Goal: Task Accomplishment & Management: Manage account settings

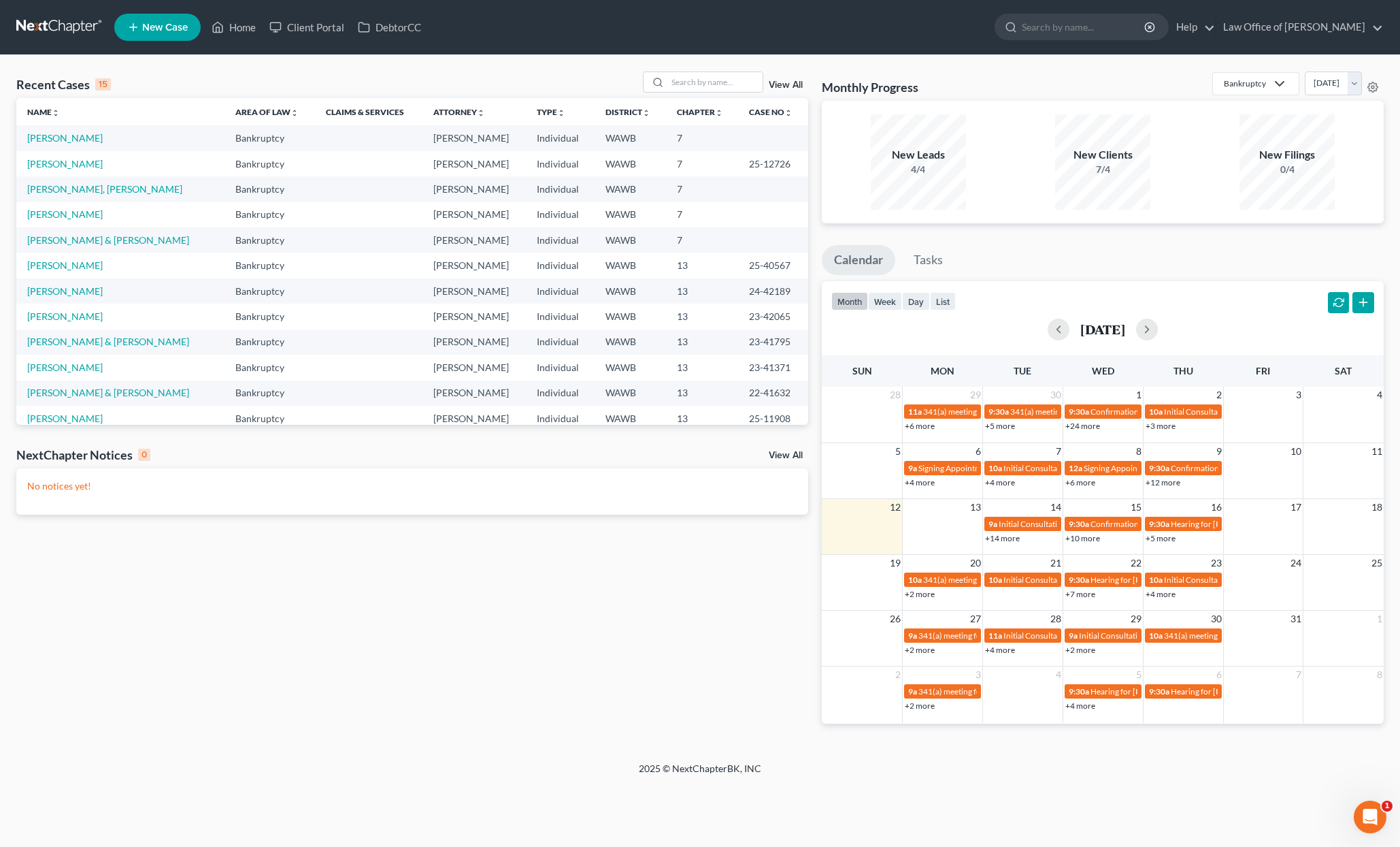
click at [53, 21] on link at bounding box center [60, 27] width 87 height 24
click at [738, 78] on input "search" at bounding box center [715, 82] width 95 height 20
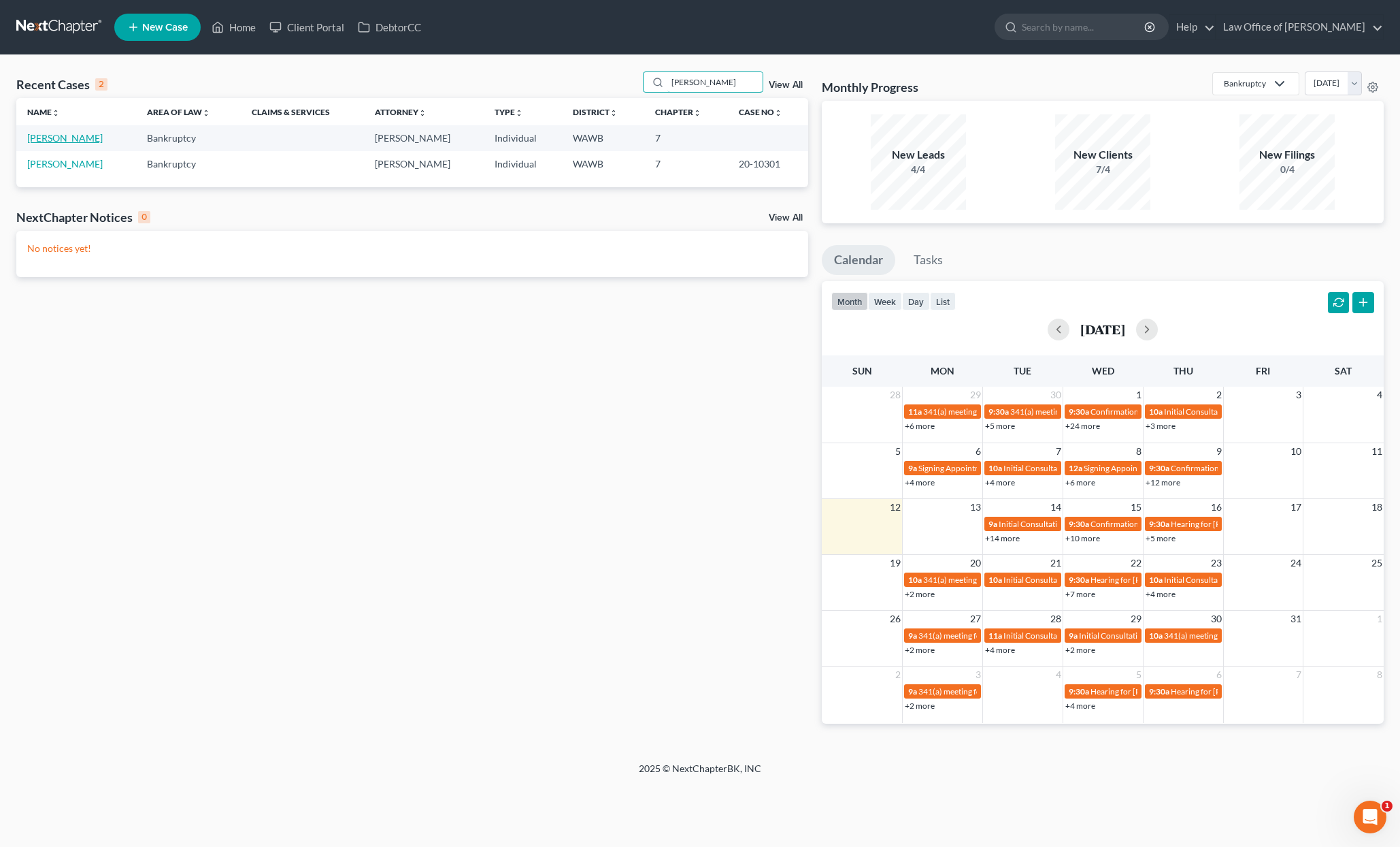
type input "[PERSON_NAME]"
click at [85, 134] on link "[PERSON_NAME]" at bounding box center [65, 137] width 76 height 12
select select "6"
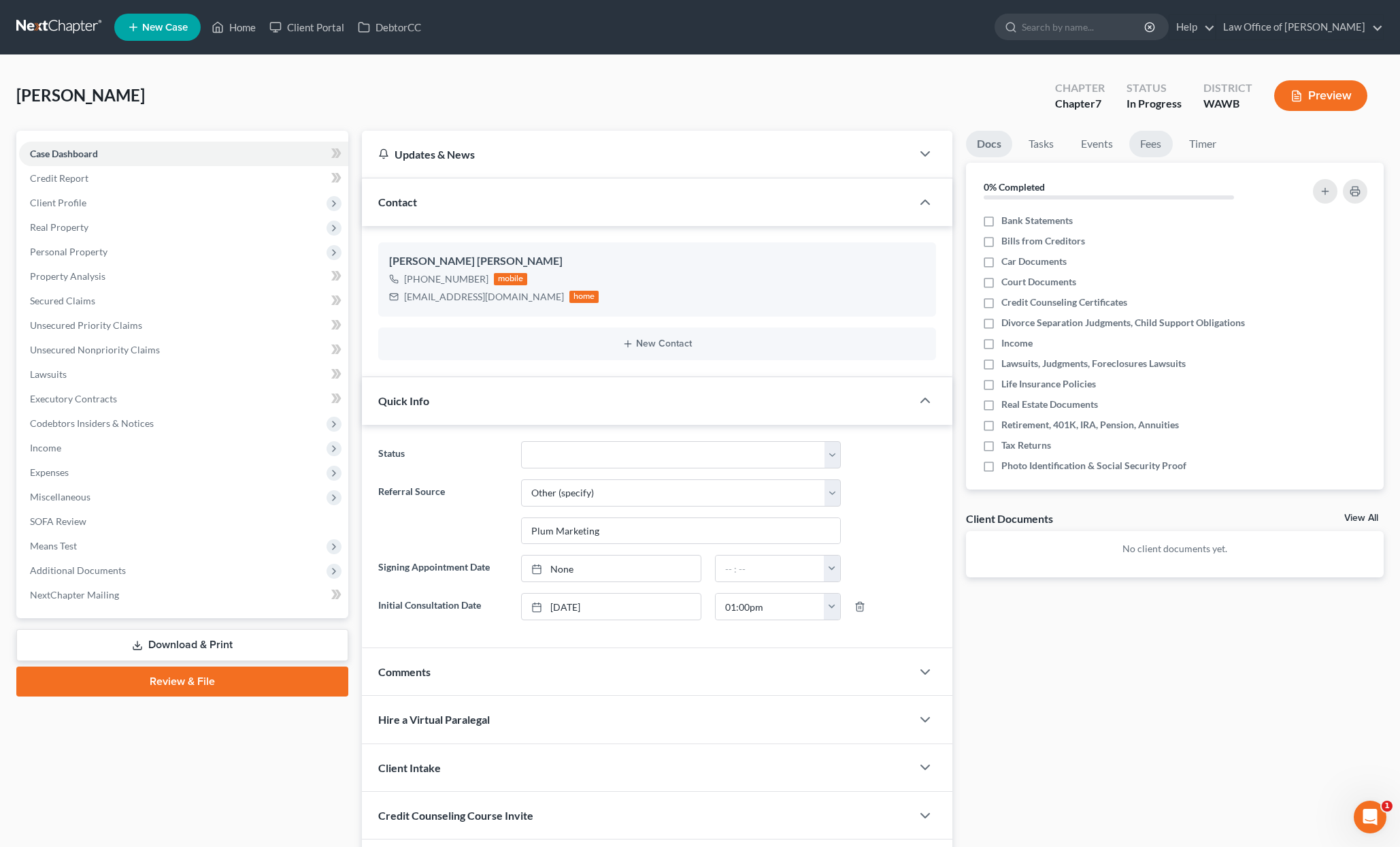
click at [1133, 144] on link "Fees" at bounding box center [1151, 144] width 44 height 27
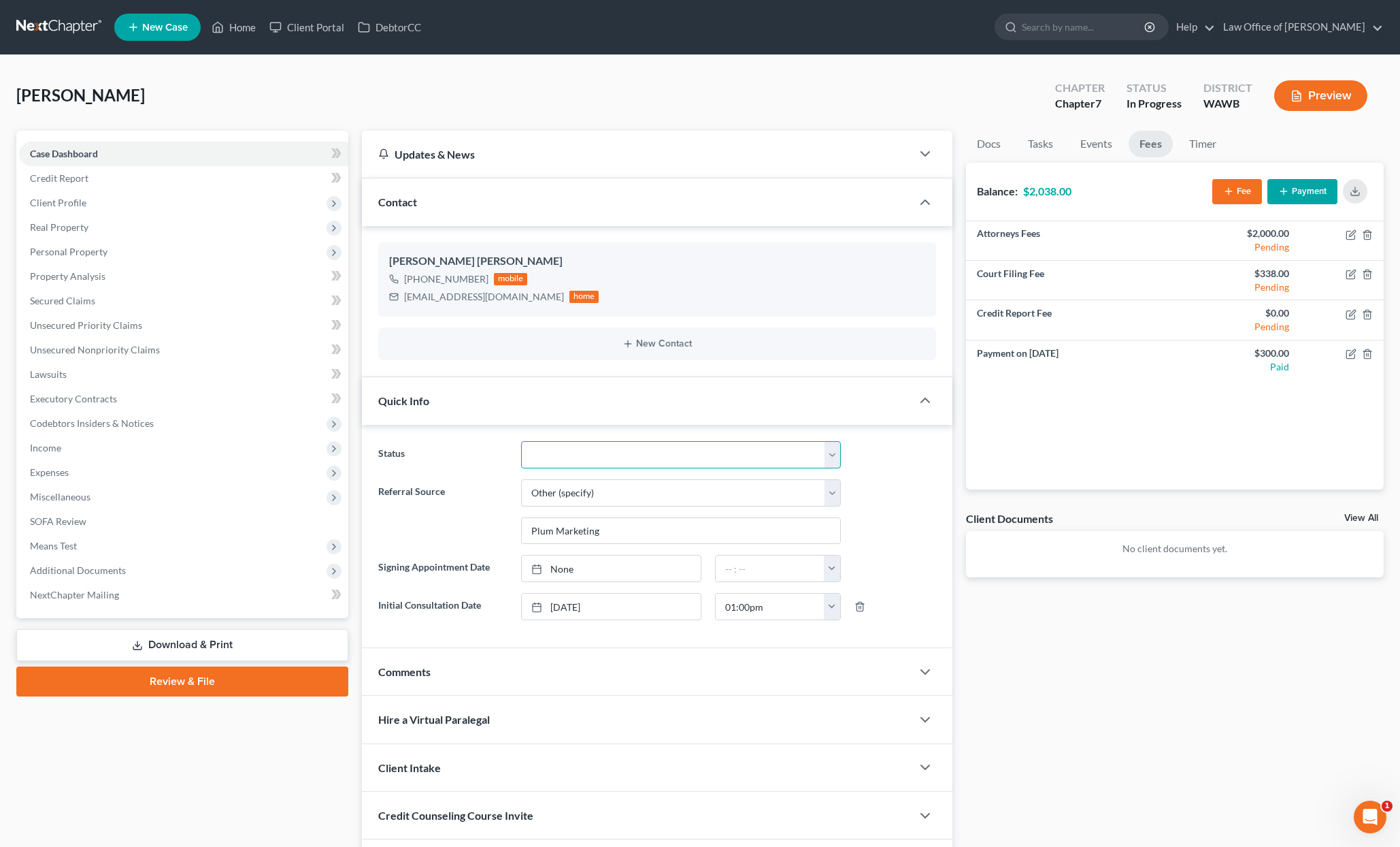
click at [786, 456] on select "Completed Discharged Dismissed Filed In Progress Lead Lost Lead Plan Confirmed …" at bounding box center [681, 455] width 320 height 28
select select "6"
click at [521, 441] on select "Completed Discharged Dismissed Filed In Progress Lead Lost Lead Plan Confirmed …" at bounding box center [681, 455] width 320 height 28
click at [151, 575] on span "Additional Documents" at bounding box center [184, 570] width 330 height 24
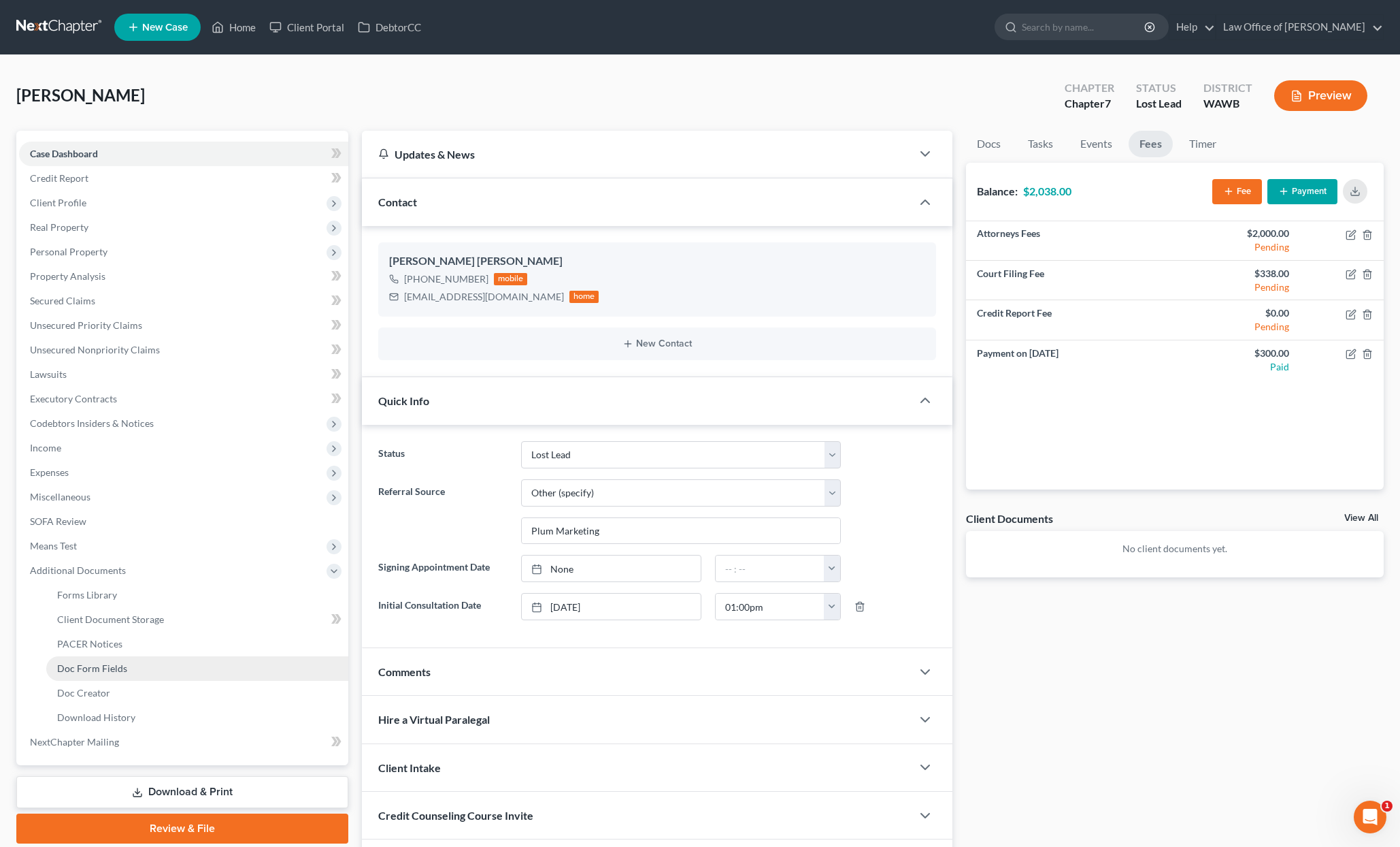
click at [122, 673] on span "Doc Form Fields" at bounding box center [92, 668] width 70 height 12
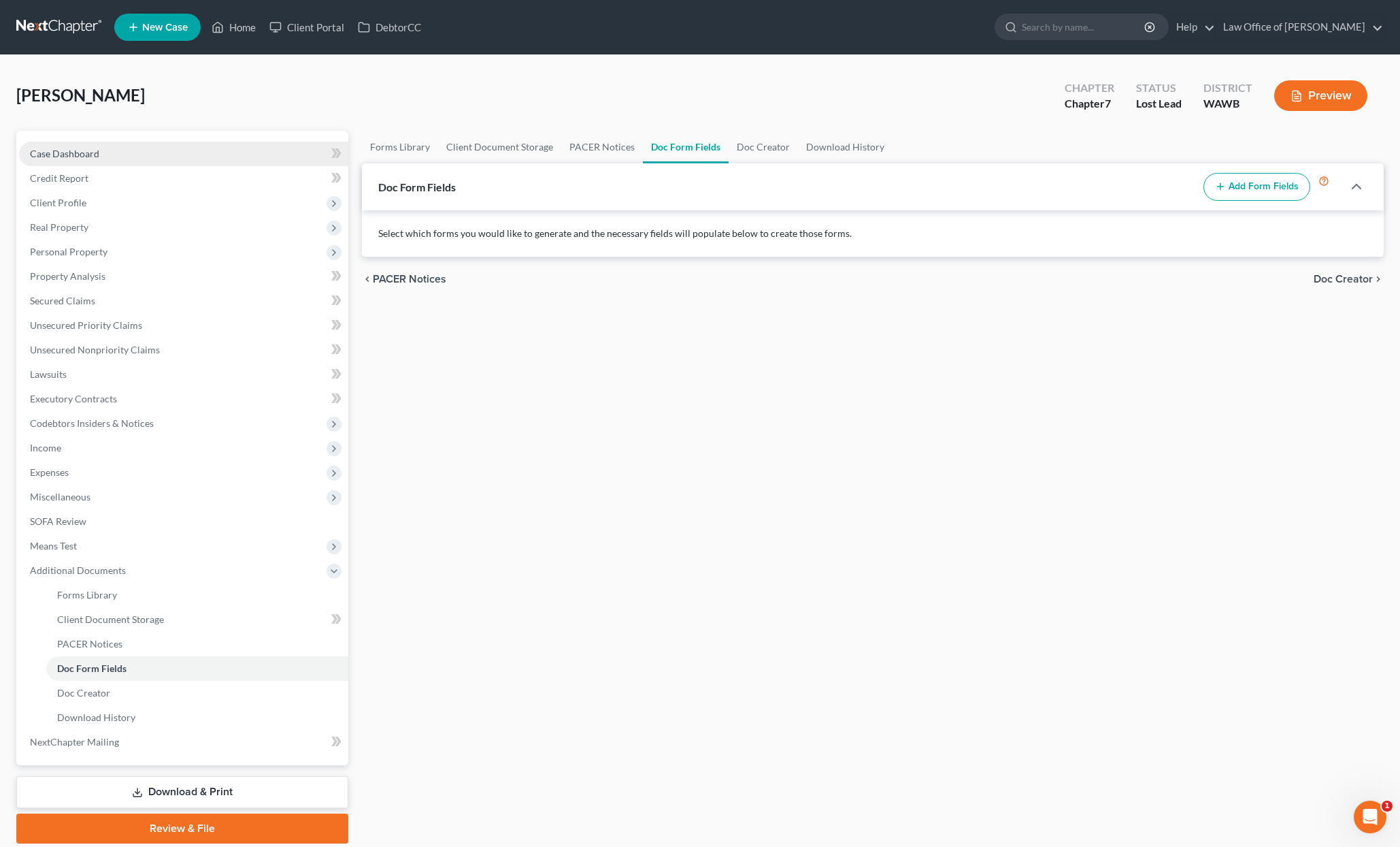
click at [207, 153] on link "Case Dashboard" at bounding box center [184, 153] width 330 height 24
select select "6"
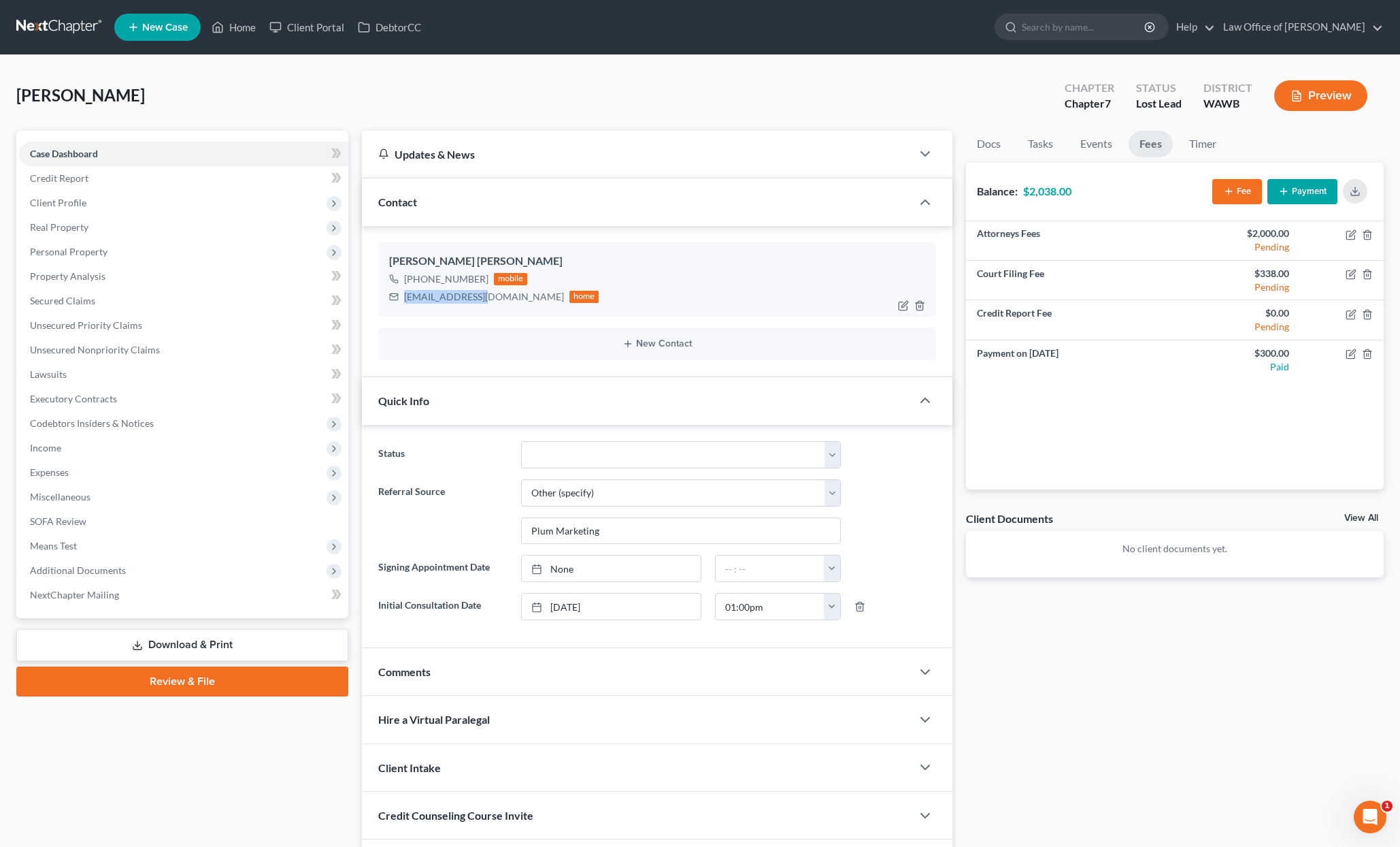
drag, startPoint x: 487, startPoint y: 300, endPoint x: 403, endPoint y: 300, distance: 84.0
click at [403, 300] on div "[EMAIL_ADDRESS][DOMAIN_NAME] home" at bounding box center [495, 297] width 210 height 18
copy div "[EMAIL_ADDRESS][DOMAIN_NAME]"
click at [171, 206] on span "Client Profile" at bounding box center [184, 202] width 330 height 24
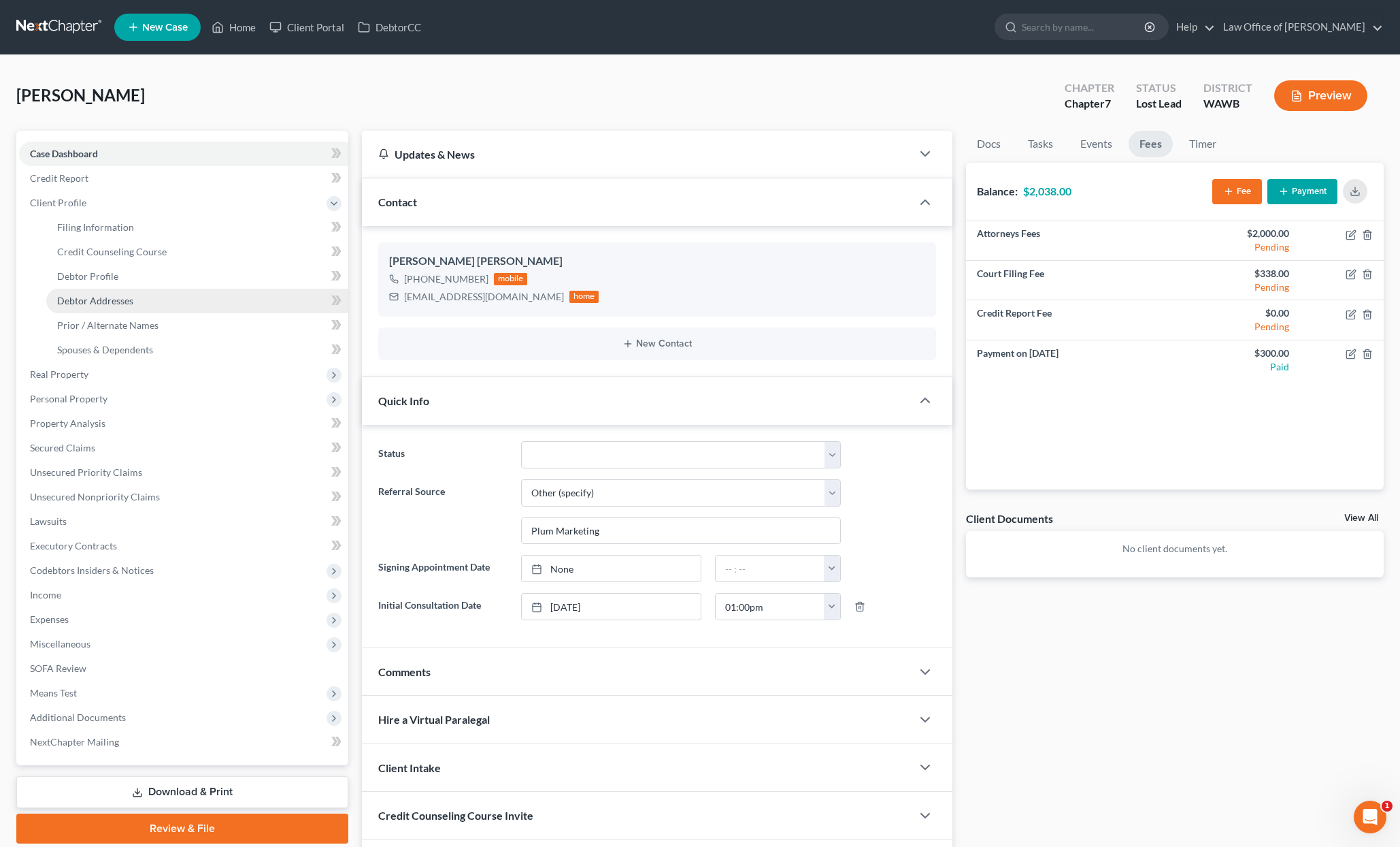
click at [148, 297] on link "Debtor Addresses" at bounding box center [197, 300] width 302 height 24
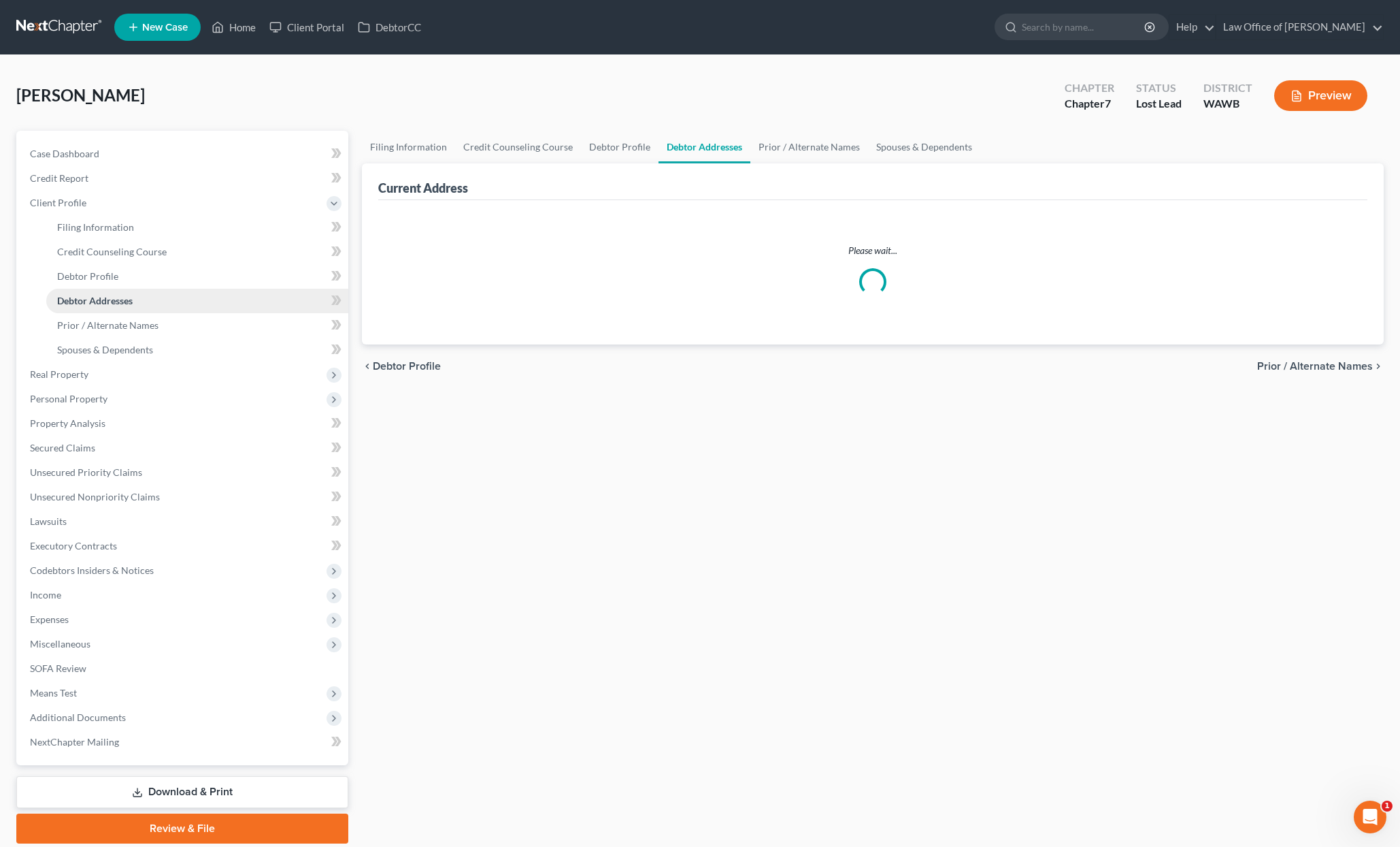
select select "0"
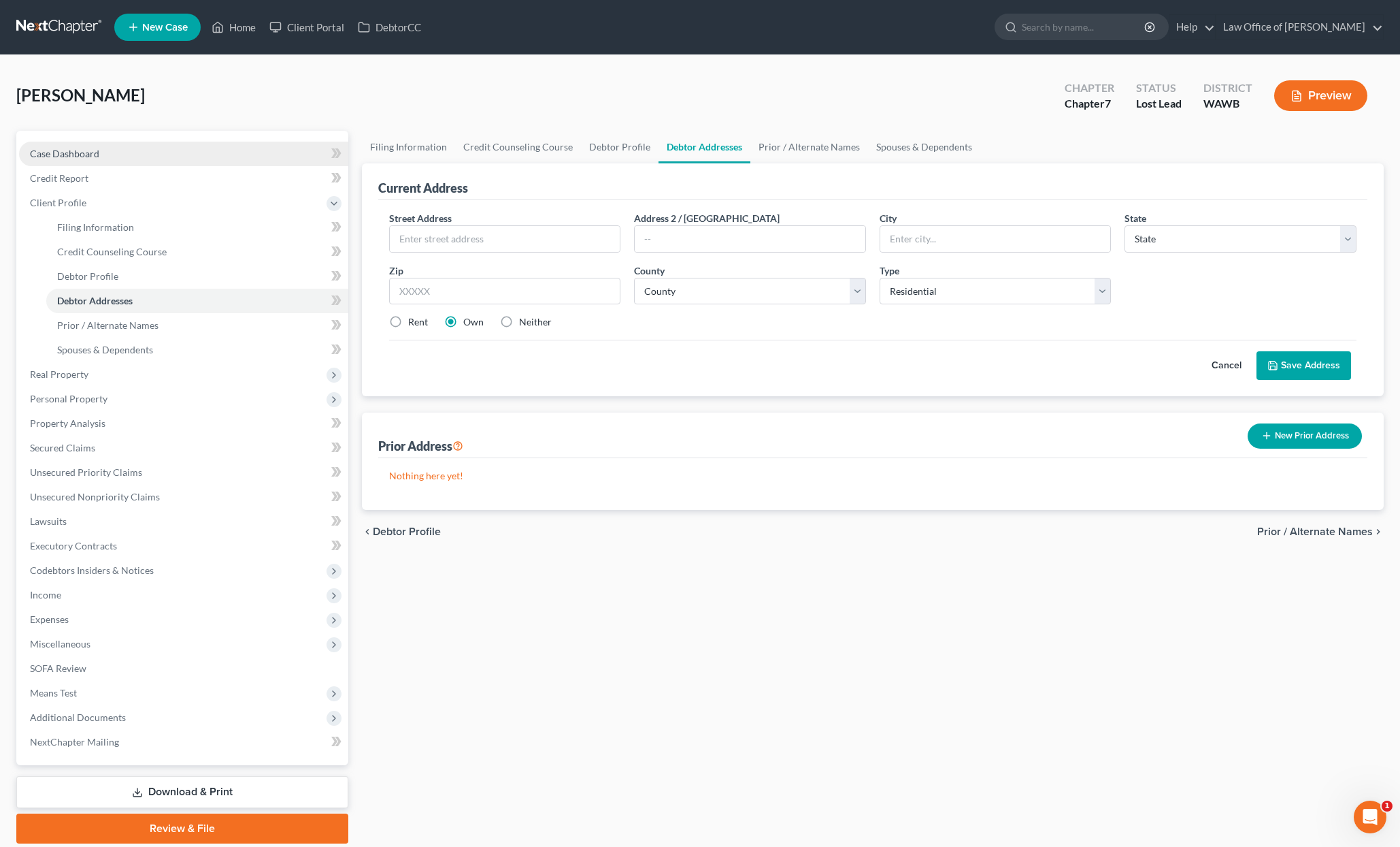
click at [251, 156] on link "Case Dashboard" at bounding box center [184, 153] width 330 height 24
select select "6"
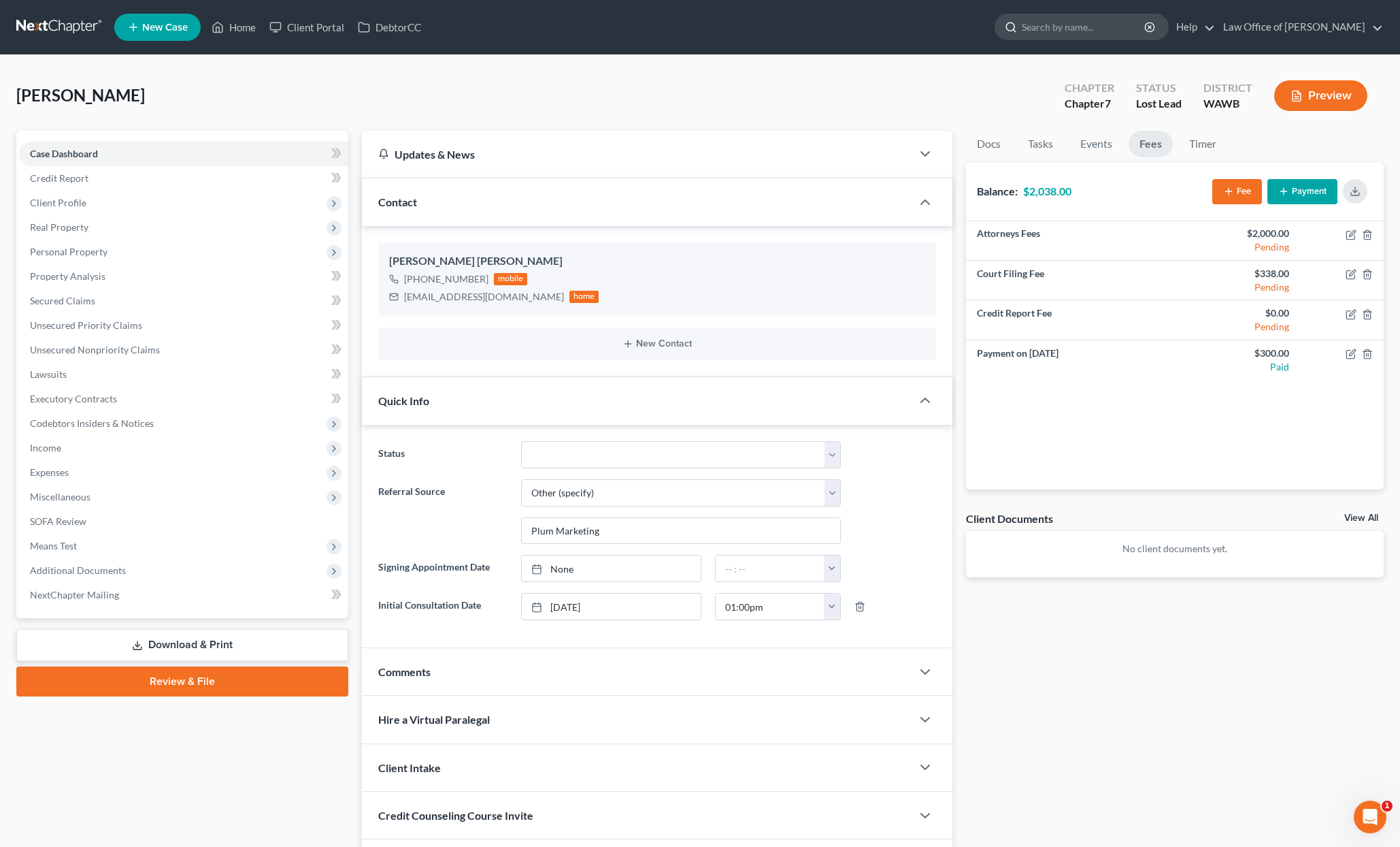
click at [1100, 26] on input "search" at bounding box center [1085, 27] width 125 height 25
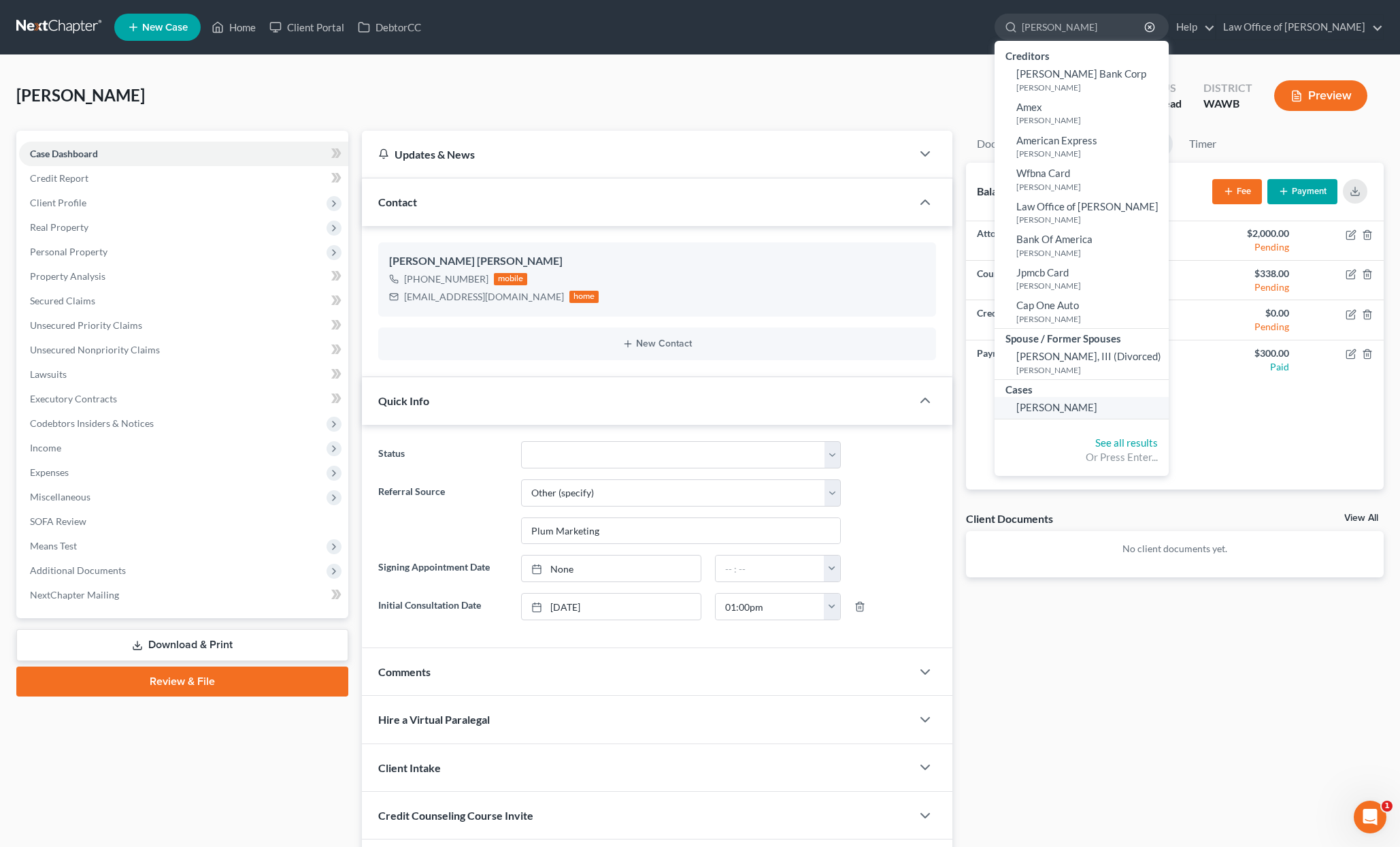
type input "[PERSON_NAME]"
click at [1098, 414] on span "[PERSON_NAME]" at bounding box center [1057, 407] width 81 height 12
select select "6"
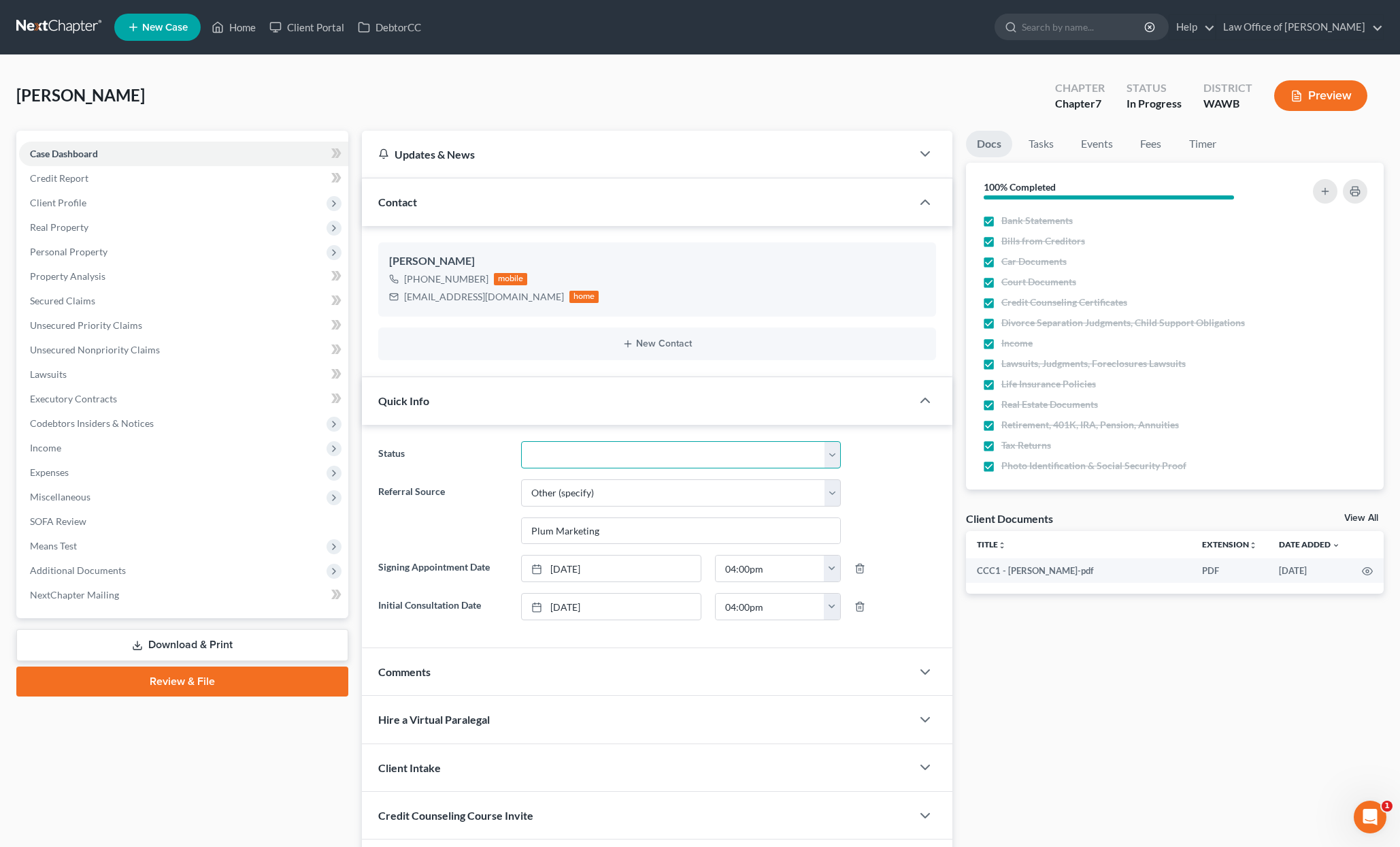
click at [569, 453] on select "Completed Discharged Dismissed Filed In Progress Lead Lost Lead Plan Confirmed …" at bounding box center [681, 455] width 320 height 28
select select "6"
click at [521, 441] on select "Completed Discharged Dismissed Filed In Progress Lead Lost Lead Plan Confirmed …" at bounding box center [681, 455] width 320 height 28
drag, startPoint x: 522, startPoint y: 298, endPoint x: 407, endPoint y: 303, distance: 115.1
click at [403, 303] on div "[EMAIL_ADDRESS][DOMAIN_NAME] home" at bounding box center [495, 297] width 210 height 18
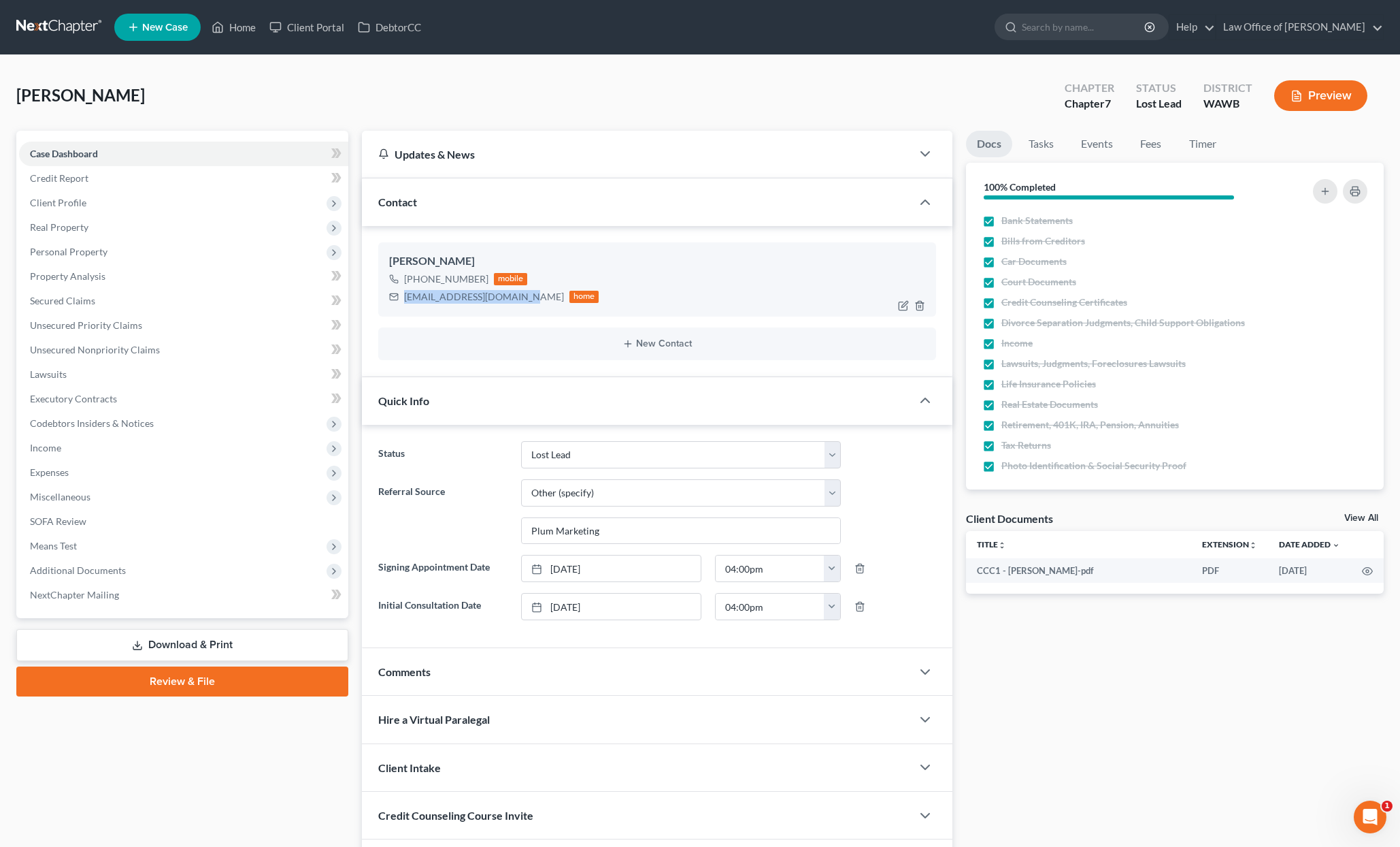
copy div "[EMAIL_ADDRESS][DOMAIN_NAME]"
click at [151, 204] on span "Client Profile" at bounding box center [184, 202] width 330 height 24
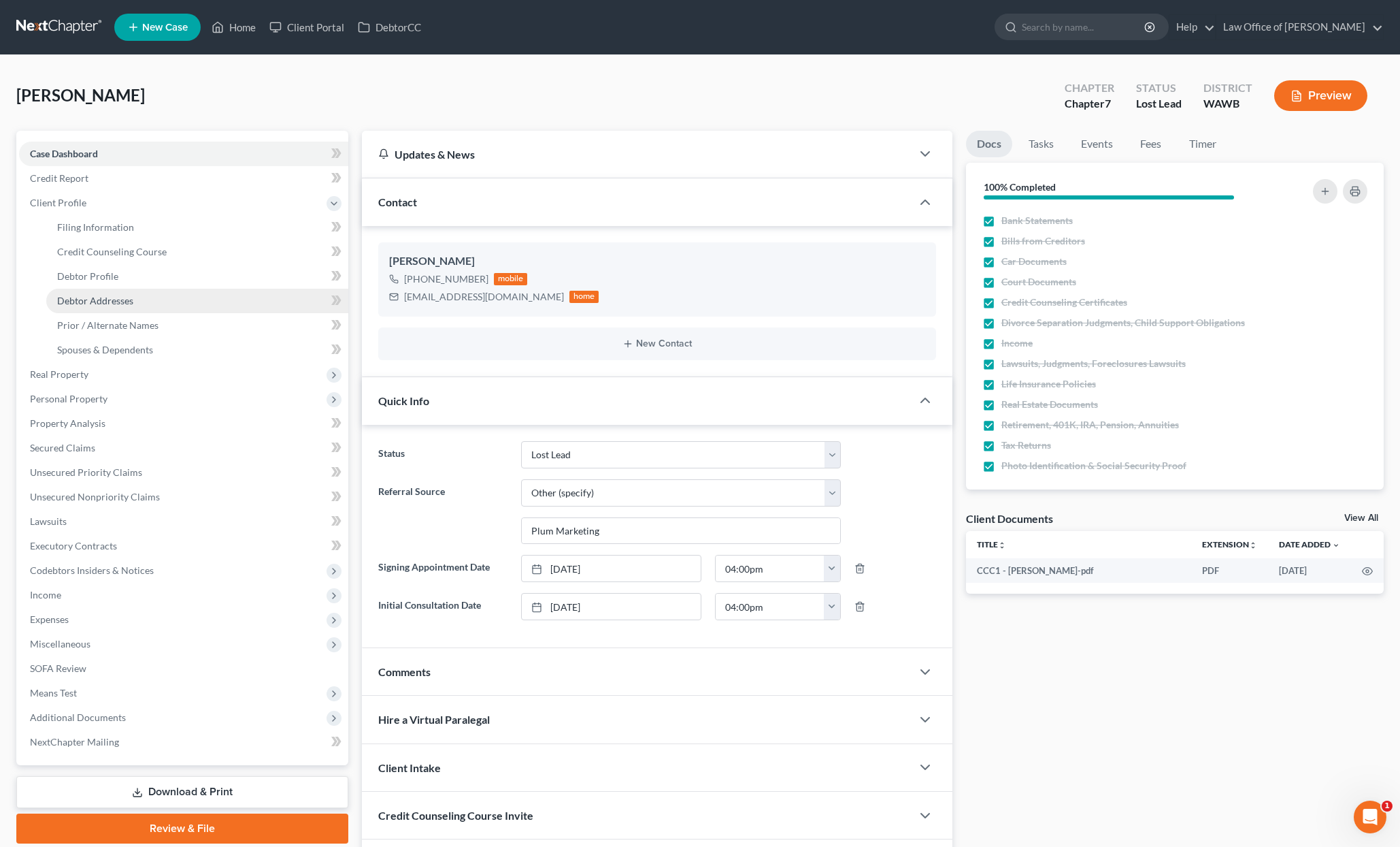
click at [127, 307] on link "Debtor Addresses" at bounding box center [197, 300] width 302 height 24
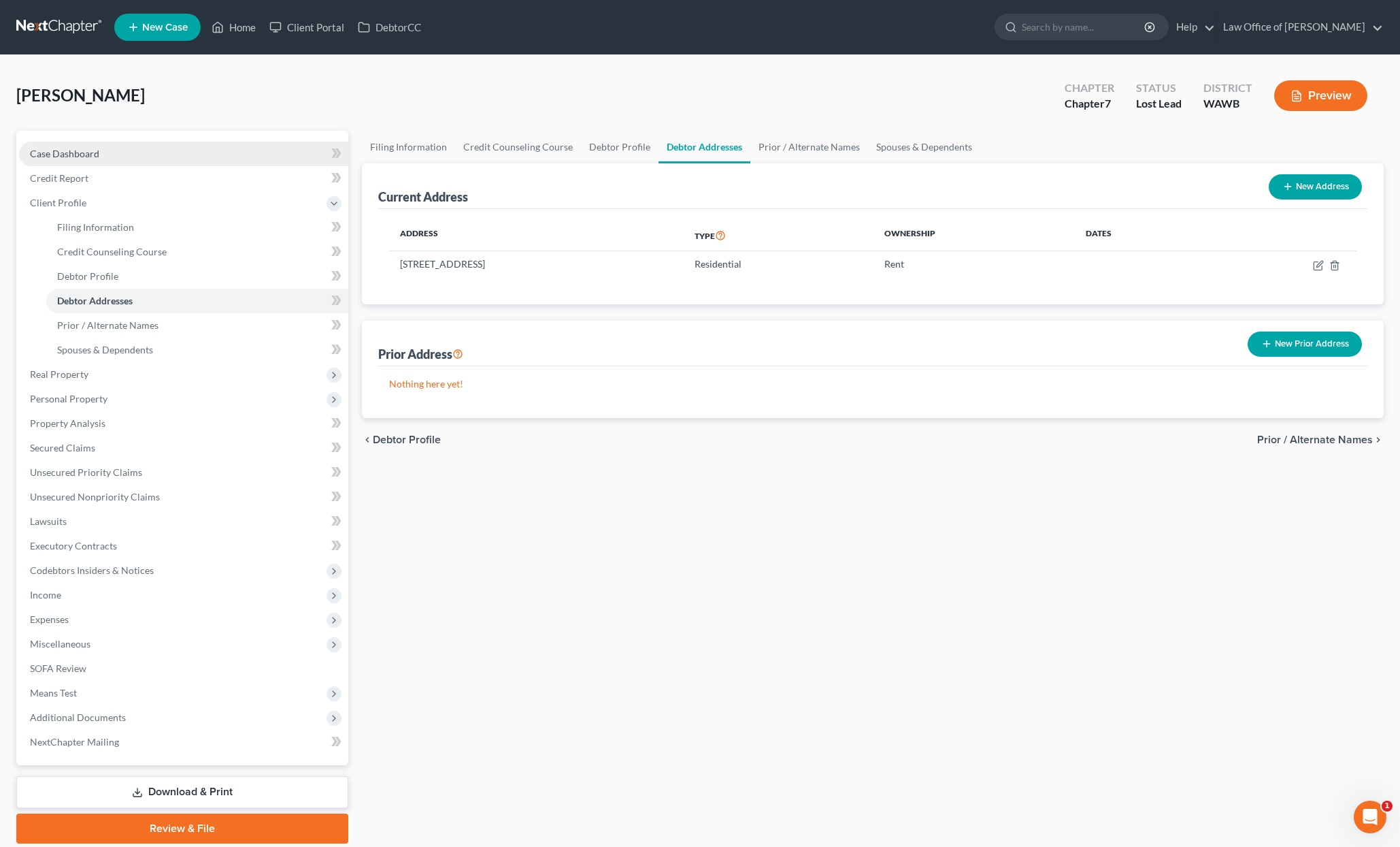
click at [215, 151] on link "Case Dashboard" at bounding box center [184, 153] width 330 height 24
select select "6"
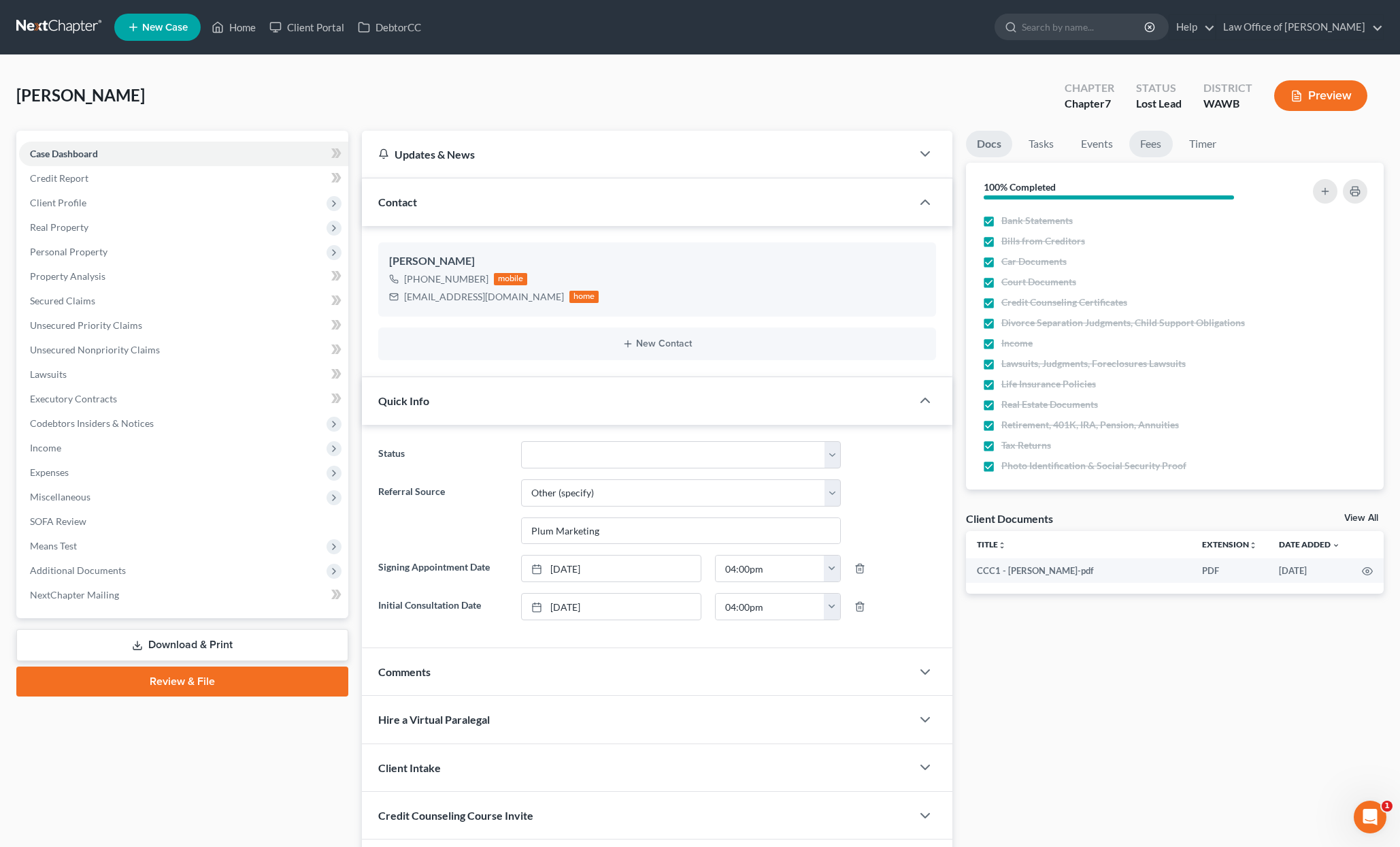
click at [1144, 140] on link "Fees" at bounding box center [1151, 144] width 44 height 27
